Goal: Information Seeking & Learning: Learn about a topic

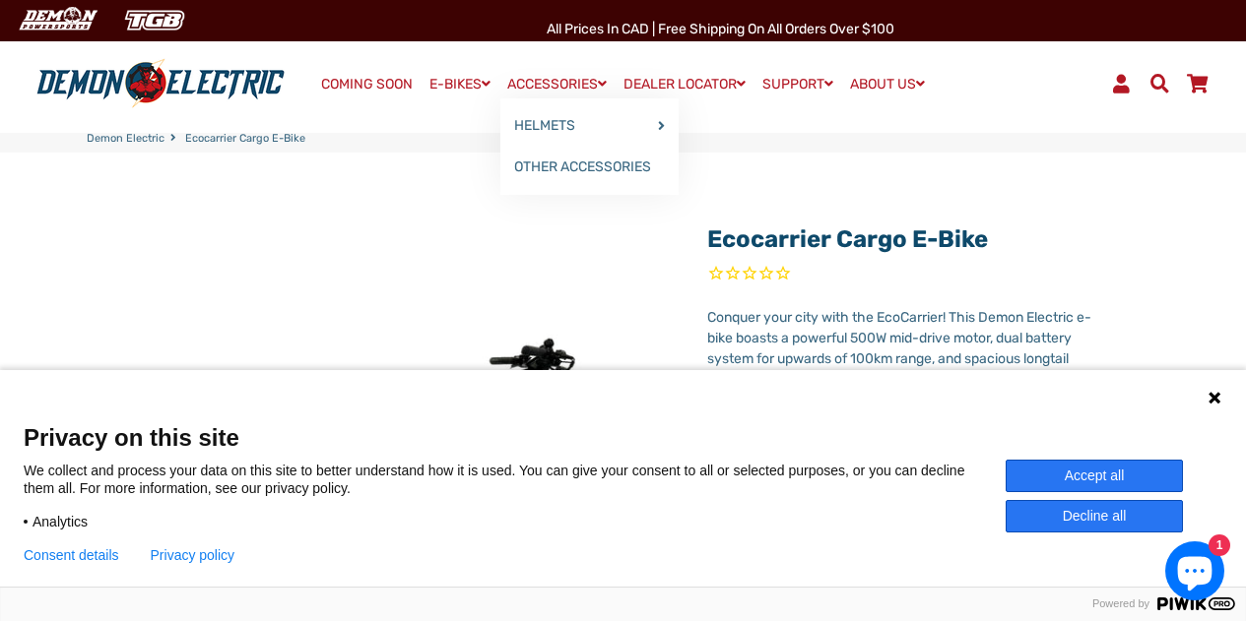
click at [500, 90] on link "ACCESSORIES" at bounding box center [556, 84] width 113 height 29
drag, startPoint x: 1243, startPoint y: 55, endPoint x: 1239, endPoint y: 87, distance: 31.8
click at [1239, 87] on div "Menu Log In Demon Electric COMING SOON E-BIKES" at bounding box center [623, 83] width 1246 height 98
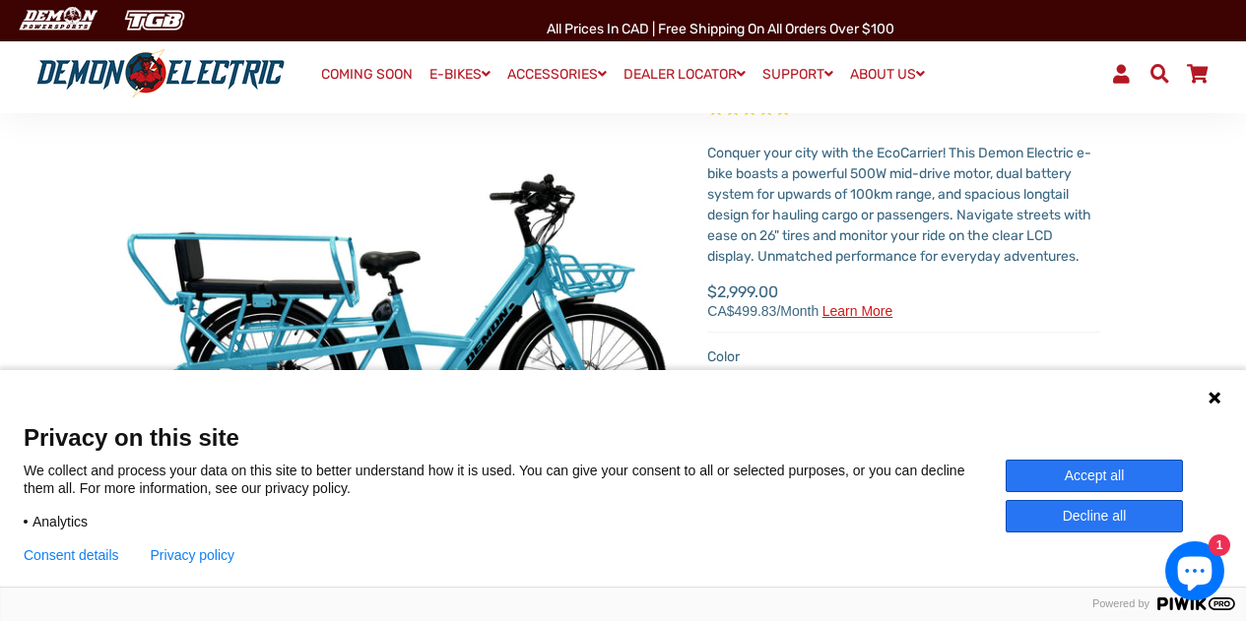
scroll to position [349, 0]
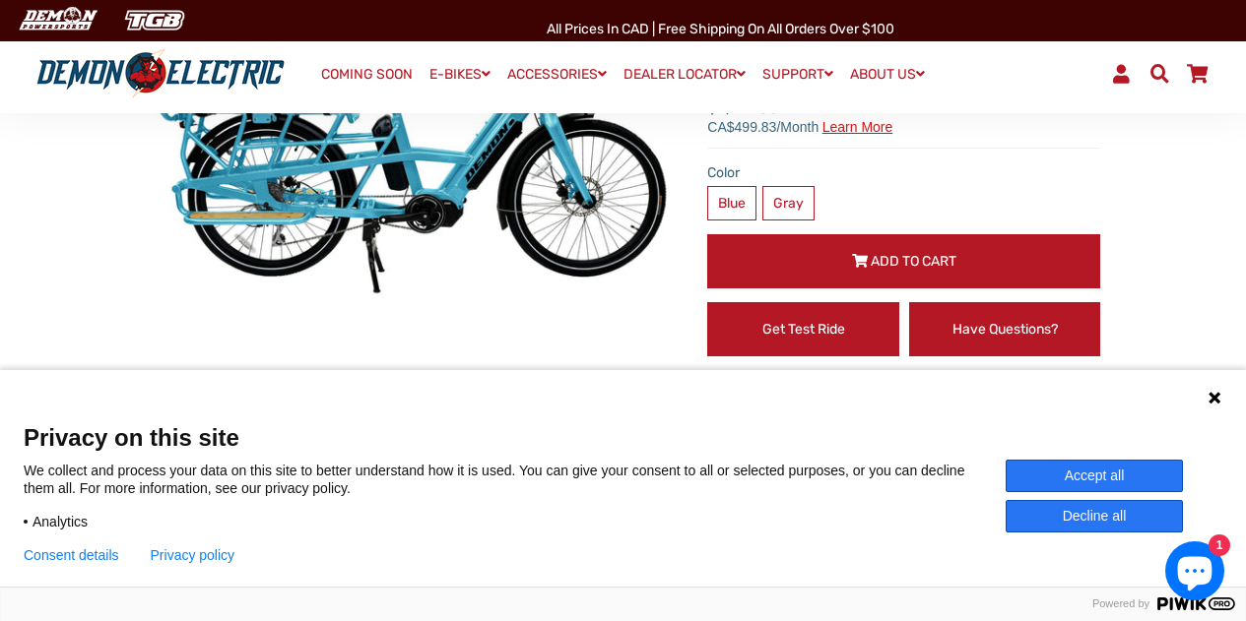
click at [117, 66] on img at bounding box center [161, 73] width 262 height 51
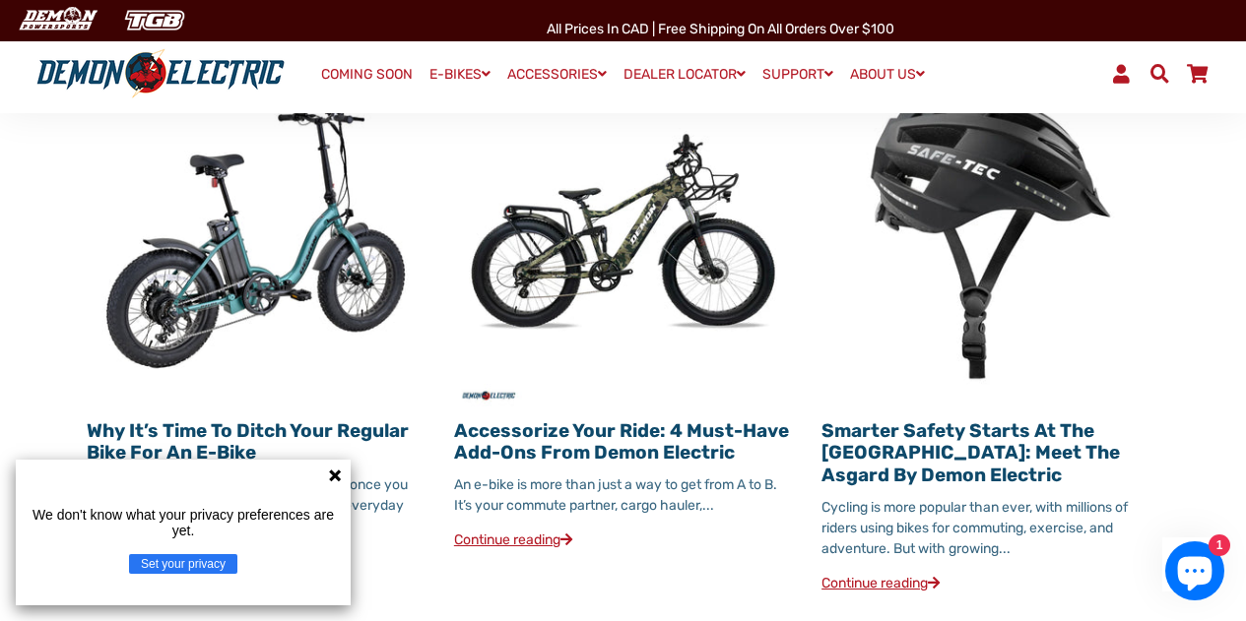
scroll to position [2146, 0]
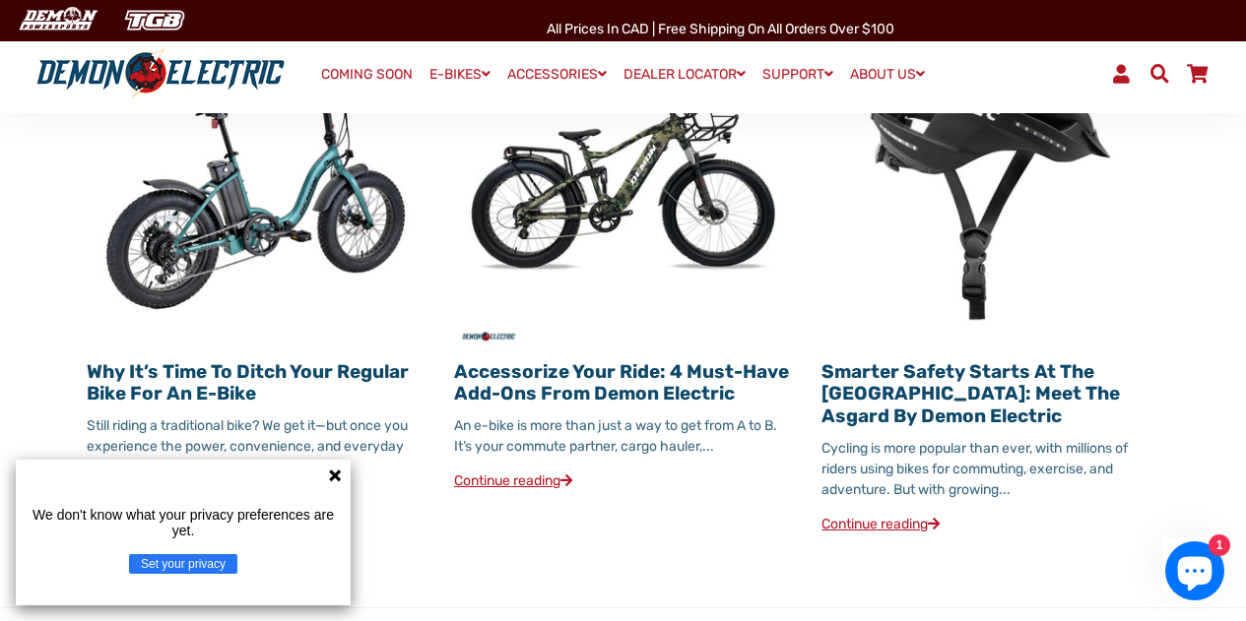
click at [627, 178] on img at bounding box center [623, 178] width 338 height 338
